Goal: Obtain resource: Download file/media

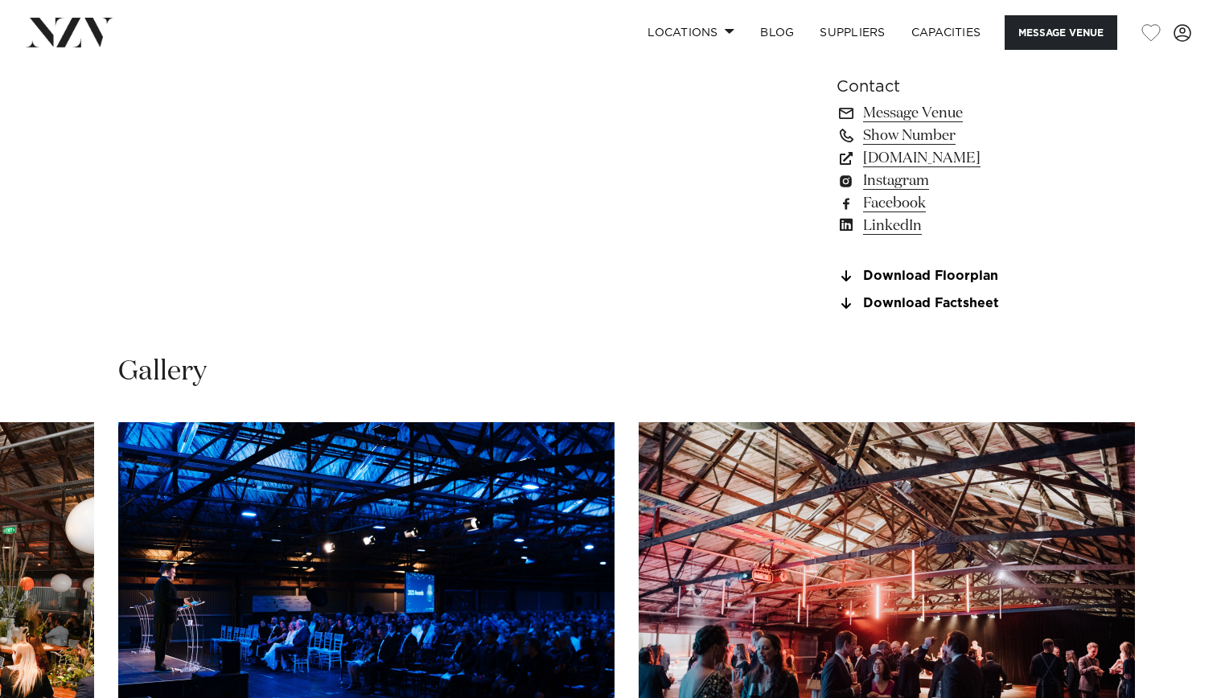
scroll to position [1207, 0]
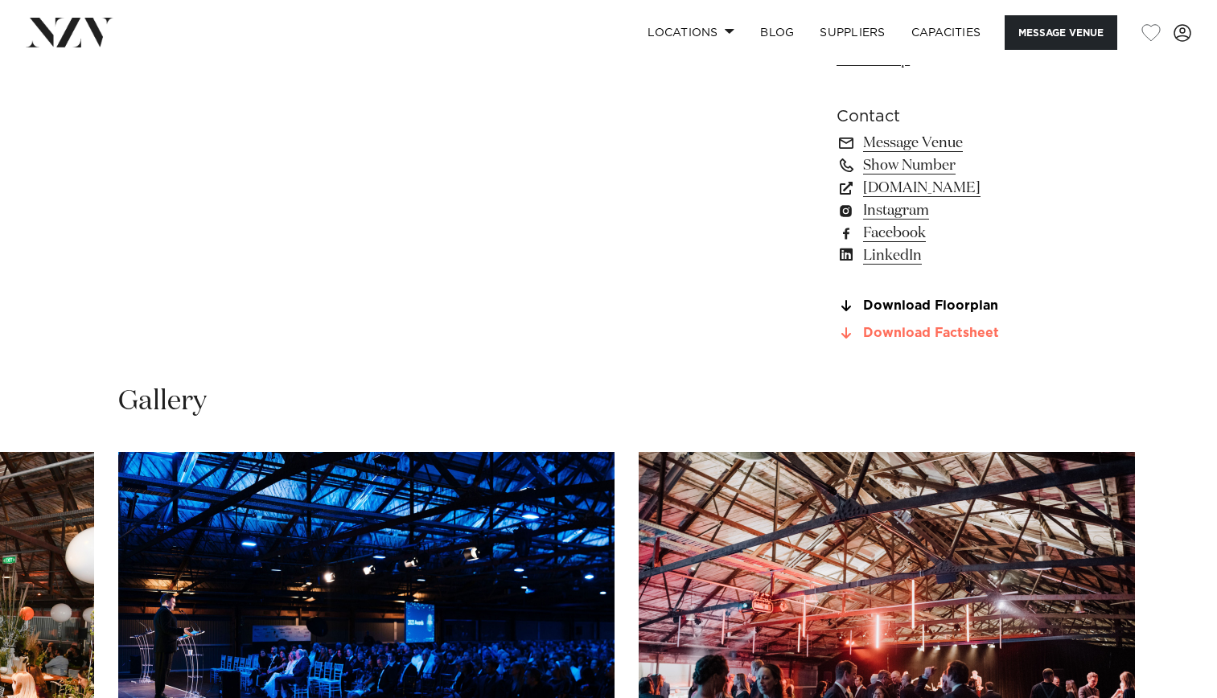
click at [986, 341] on link "Download Factsheet" at bounding box center [968, 334] width 262 height 14
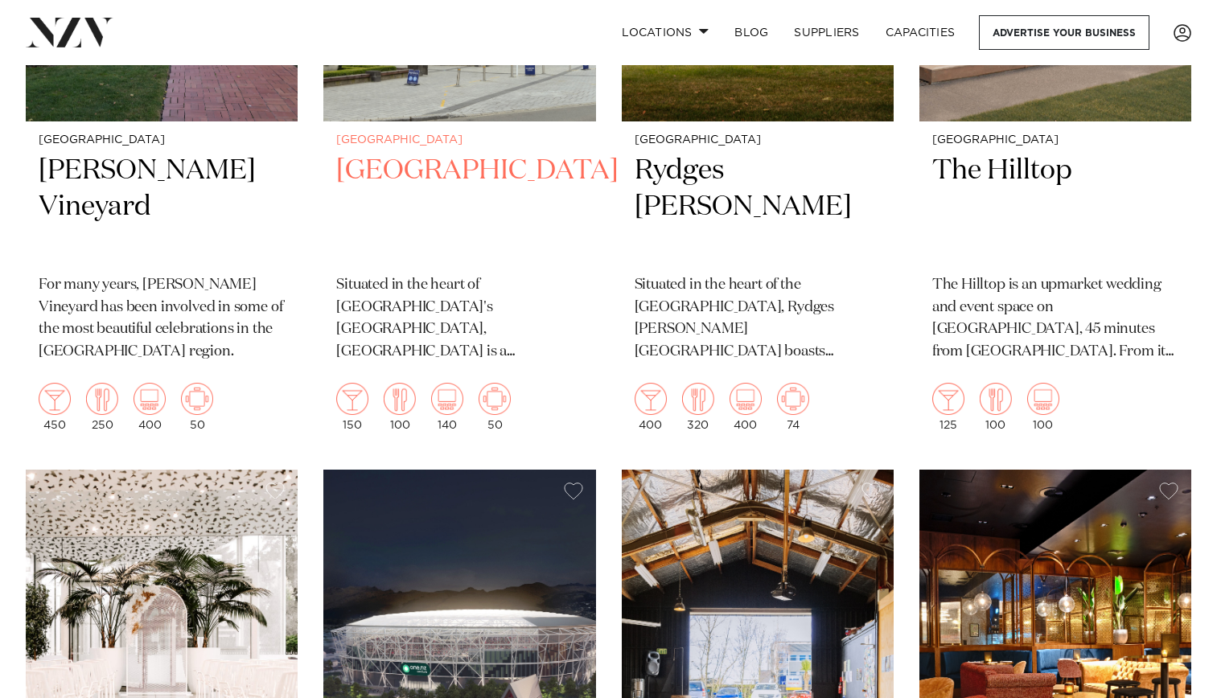
scroll to position [871, 0]
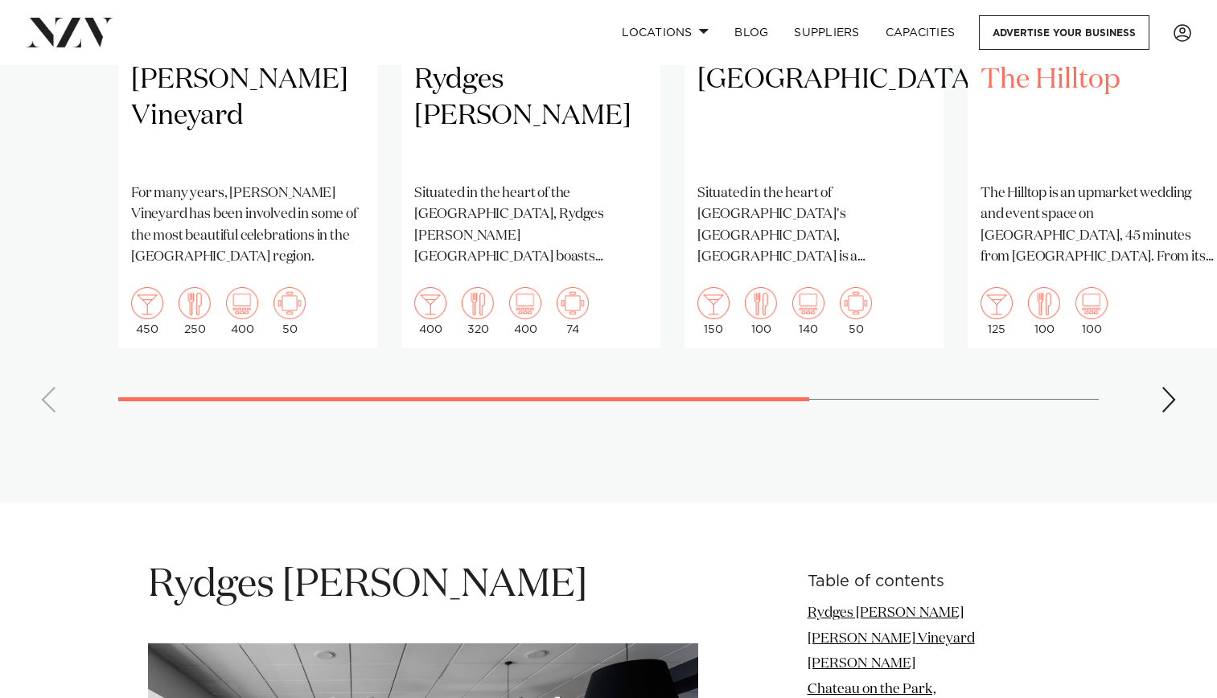
scroll to position [1609, 0]
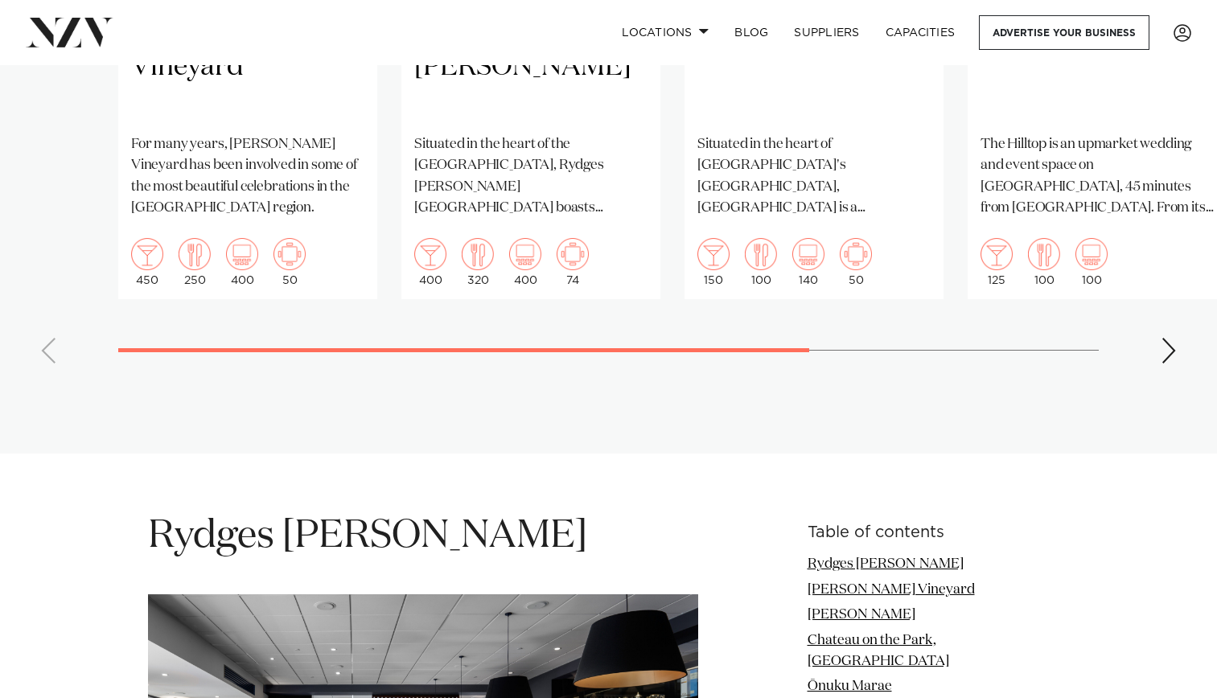
click at [1151, 323] on swiper-container "Christchurch [PERSON_NAME] Vineyard For many years, [PERSON_NAME] Vineyard has …" at bounding box center [608, 5] width 1217 height 743
click at [1164, 338] on div "Next slide" at bounding box center [1169, 351] width 16 height 26
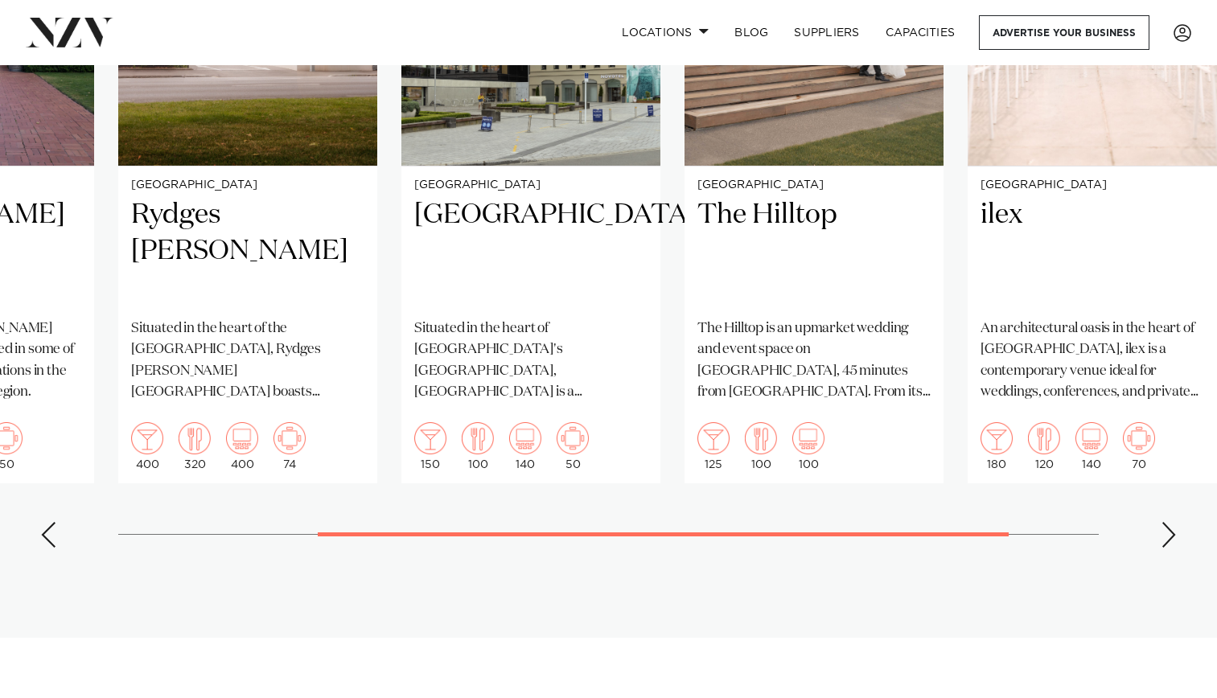
scroll to position [1448, 0]
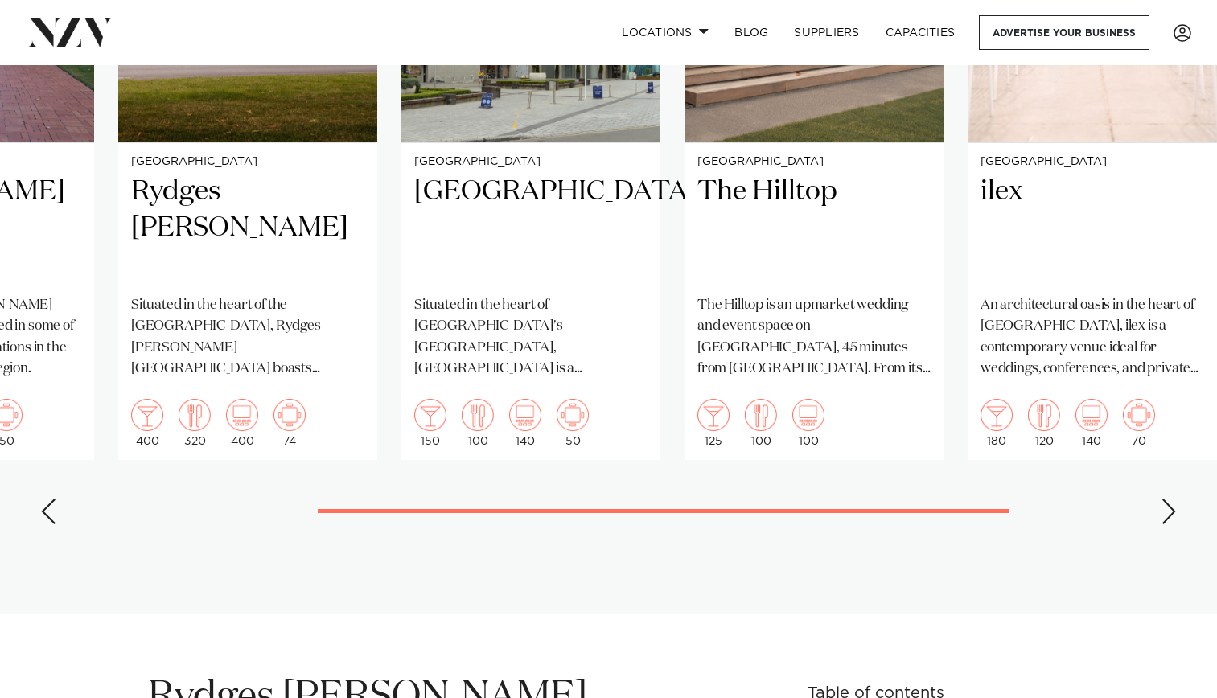
click at [1169, 499] on div "Next slide" at bounding box center [1169, 512] width 16 height 26
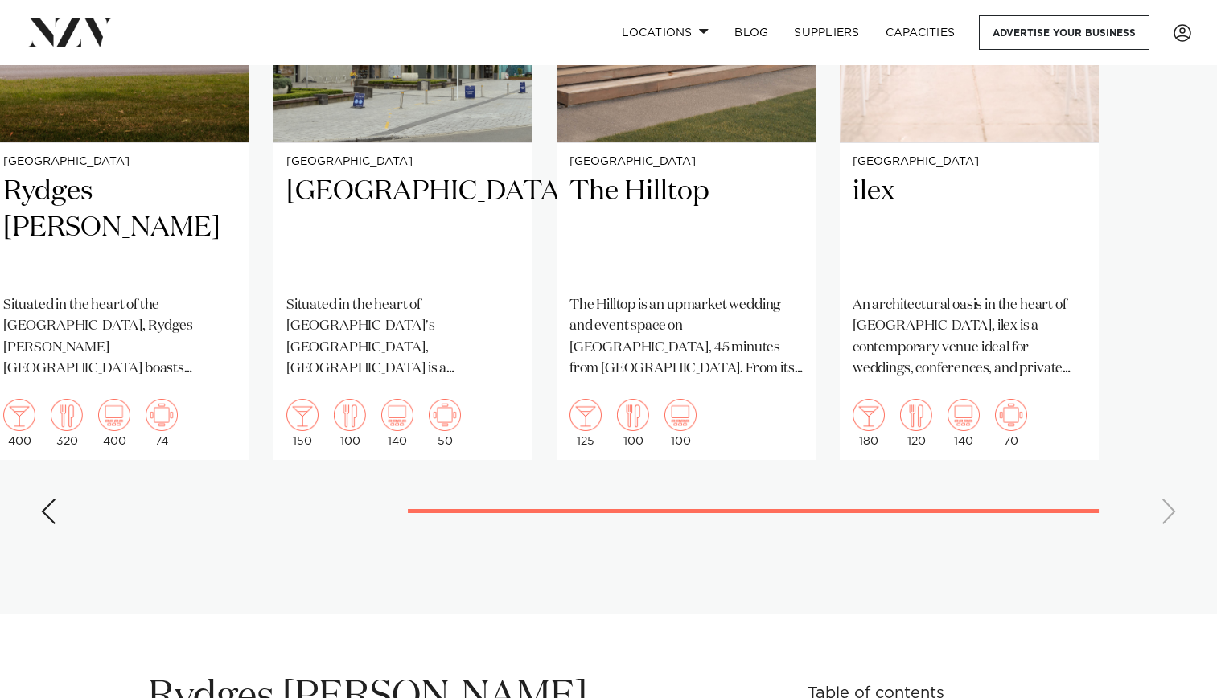
click at [1169, 488] on swiper-container "Christchurch [PERSON_NAME] Vineyard For many years, [PERSON_NAME] Vineyard has …" at bounding box center [608, 166] width 1217 height 743
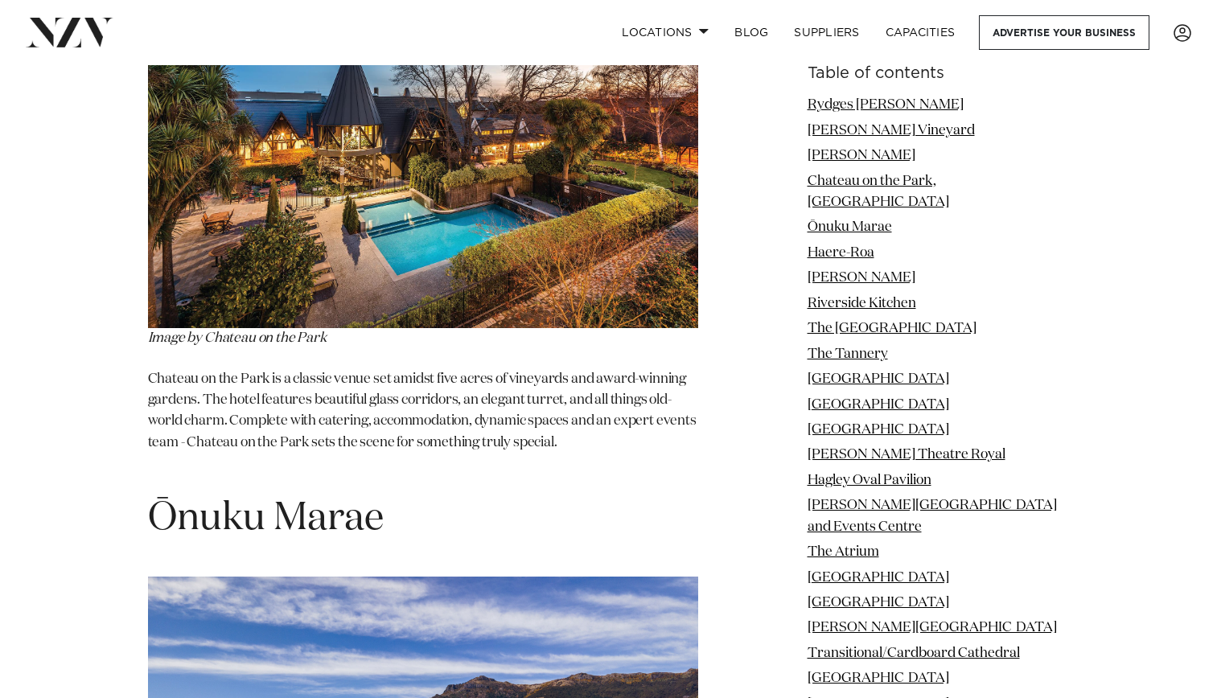
scroll to position [4023, 0]
